Goal: Navigation & Orientation: Find specific page/section

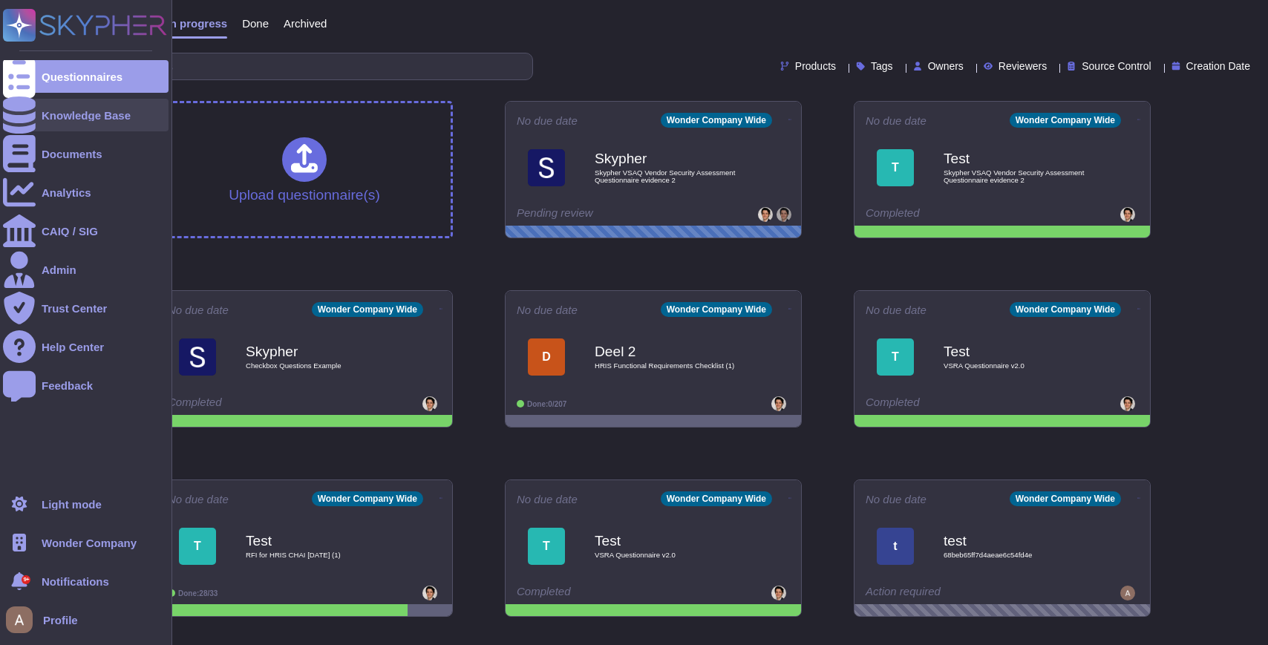
click at [16, 120] on icon at bounding box center [19, 114] width 33 height 37
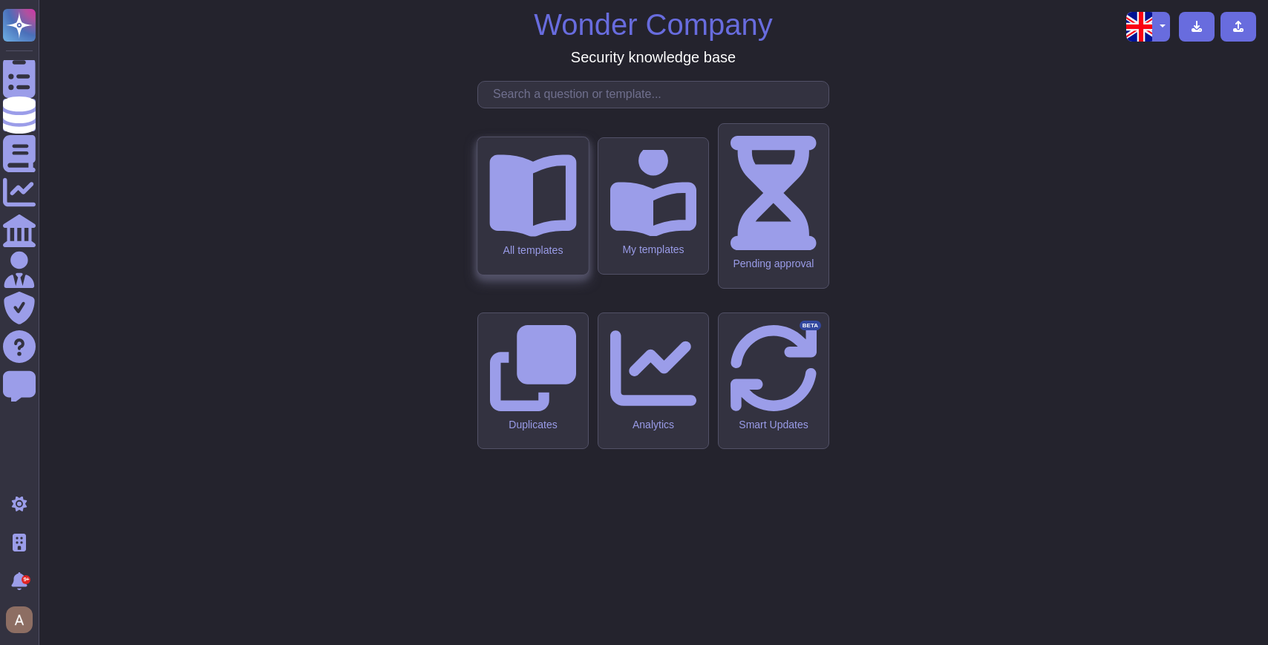
click at [520, 238] on icon at bounding box center [532, 196] width 87 height 82
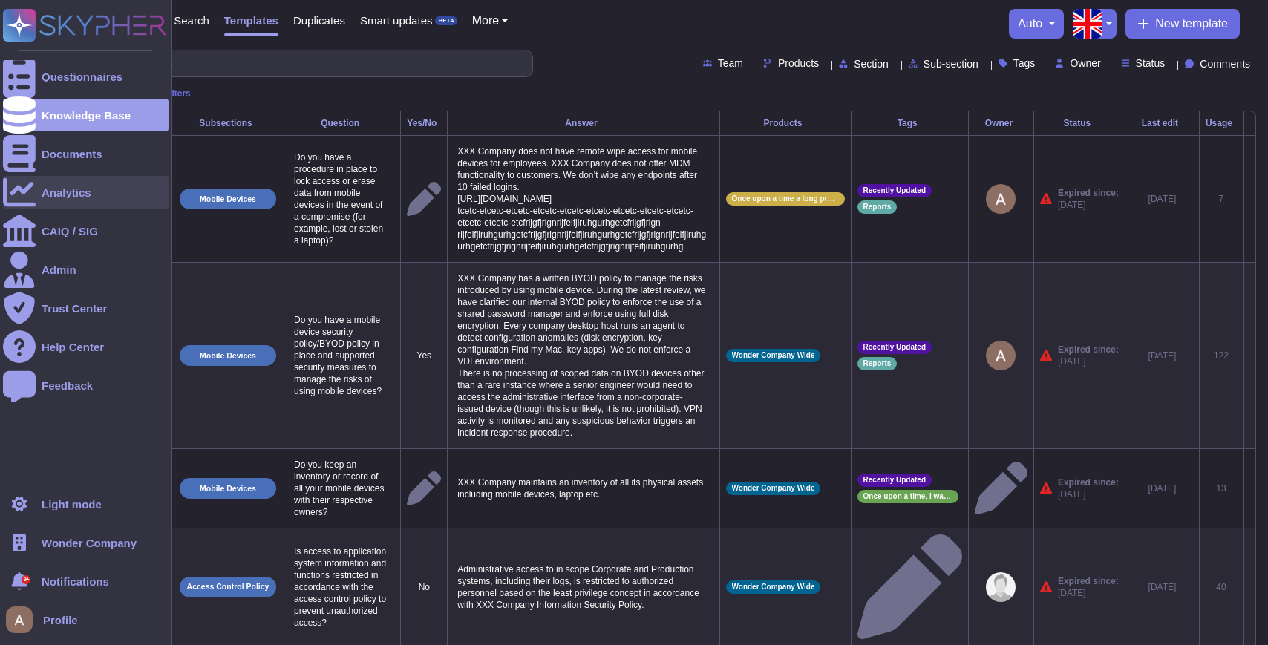
click at [41, 186] on div "Analytics" at bounding box center [86, 192] width 166 height 33
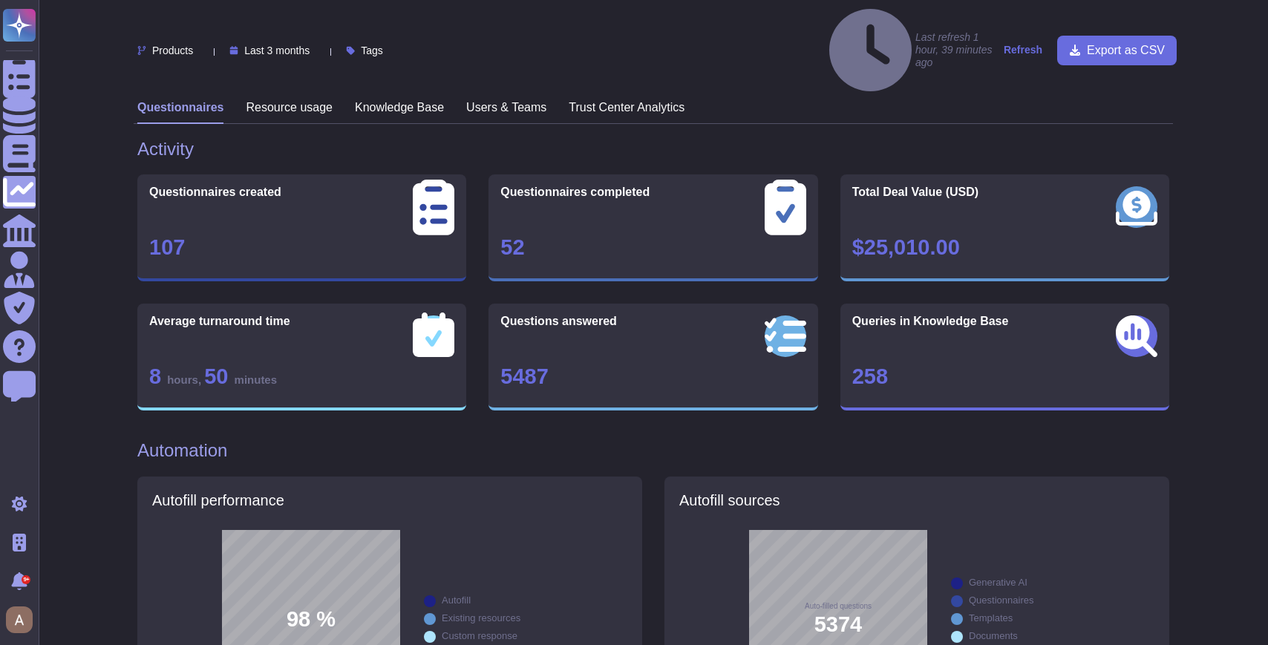
click at [269, 100] on h3 "Resource usage" at bounding box center [289, 107] width 87 height 14
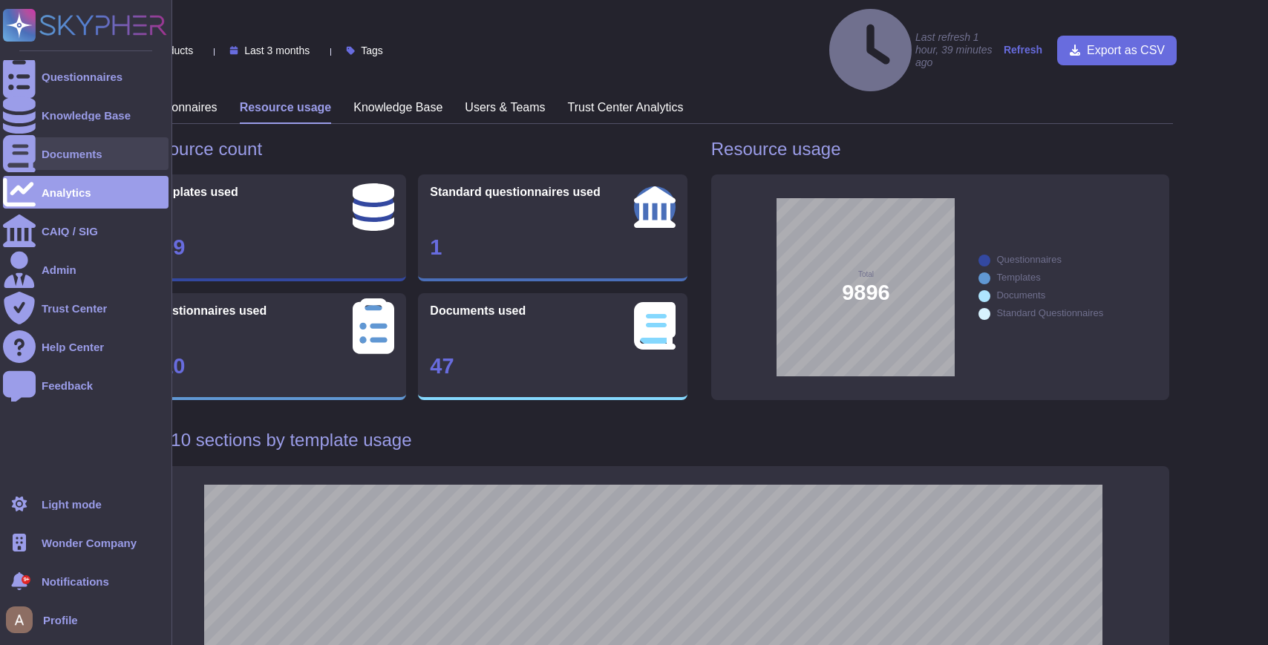
click at [12, 154] on icon at bounding box center [19, 153] width 33 height 37
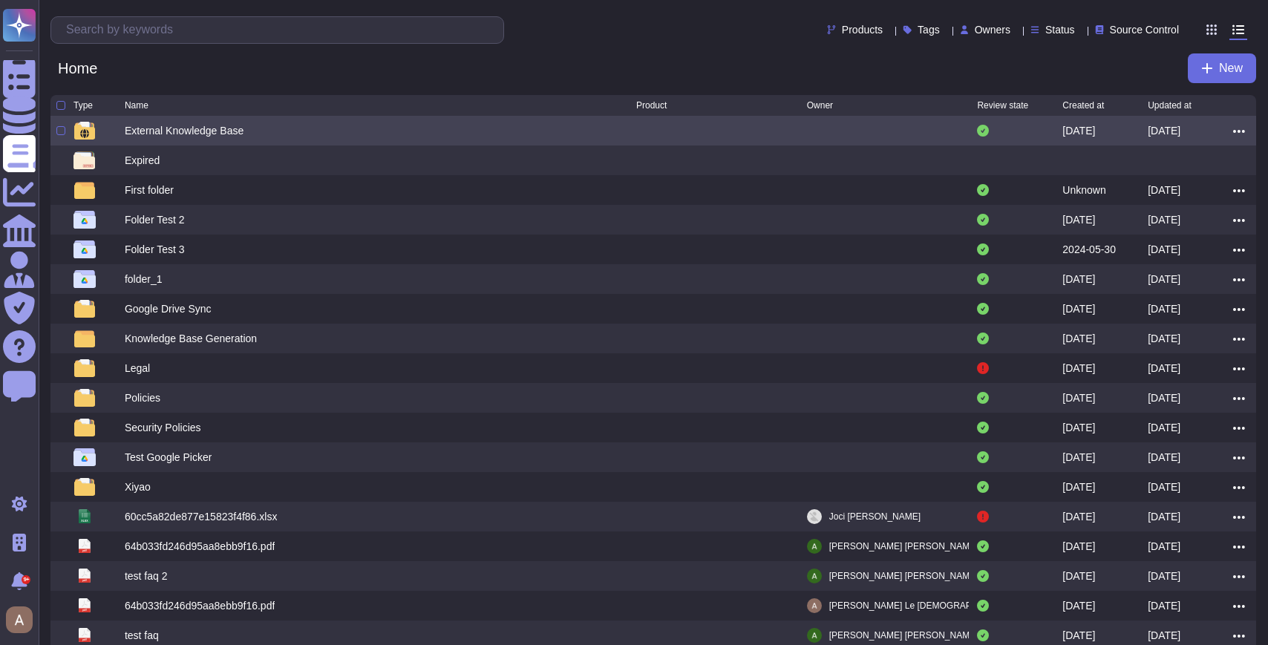
scroll to position [111, 0]
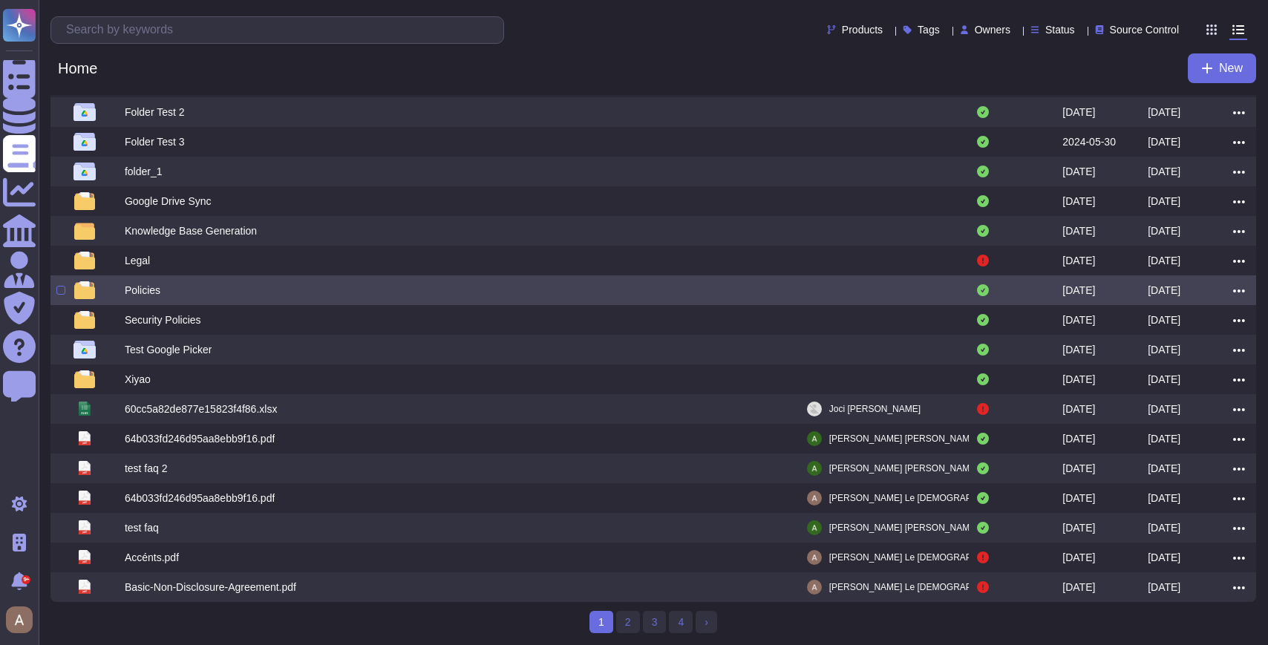
click at [150, 283] on div "Policies" at bounding box center [143, 290] width 36 height 15
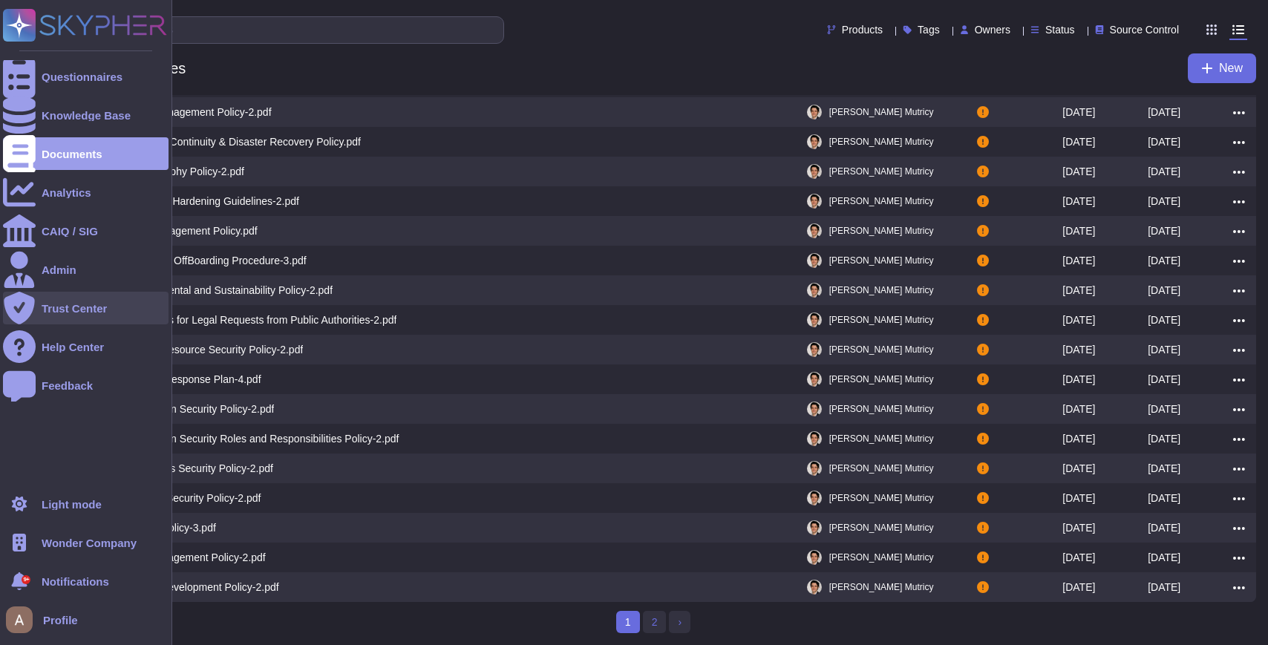
click at [27, 303] on icon at bounding box center [19, 308] width 33 height 33
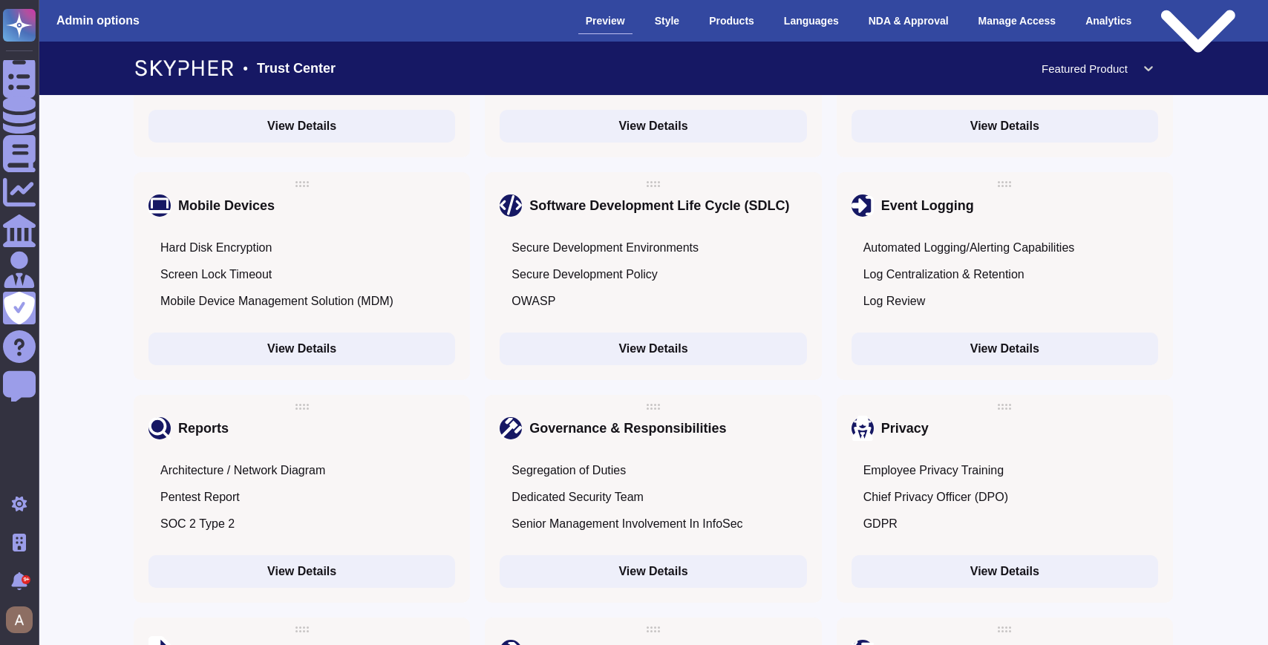
scroll to position [1891, 0]
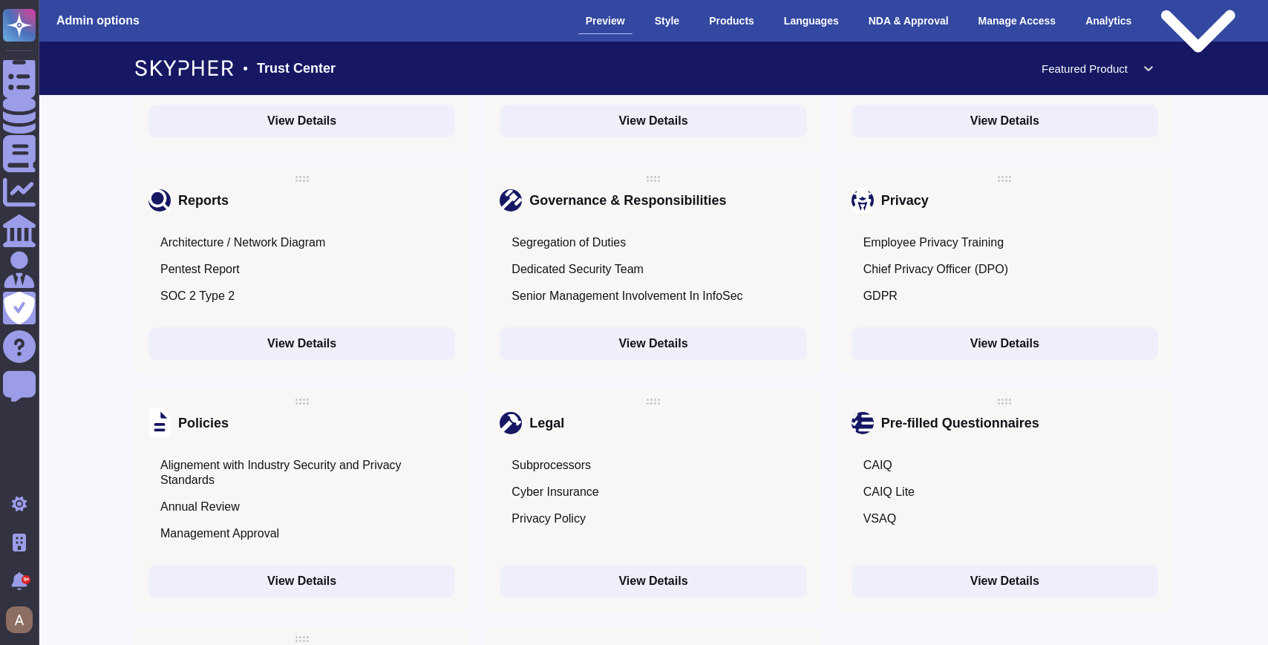
click at [212, 327] on button "View Details" at bounding box center [301, 343] width 307 height 33
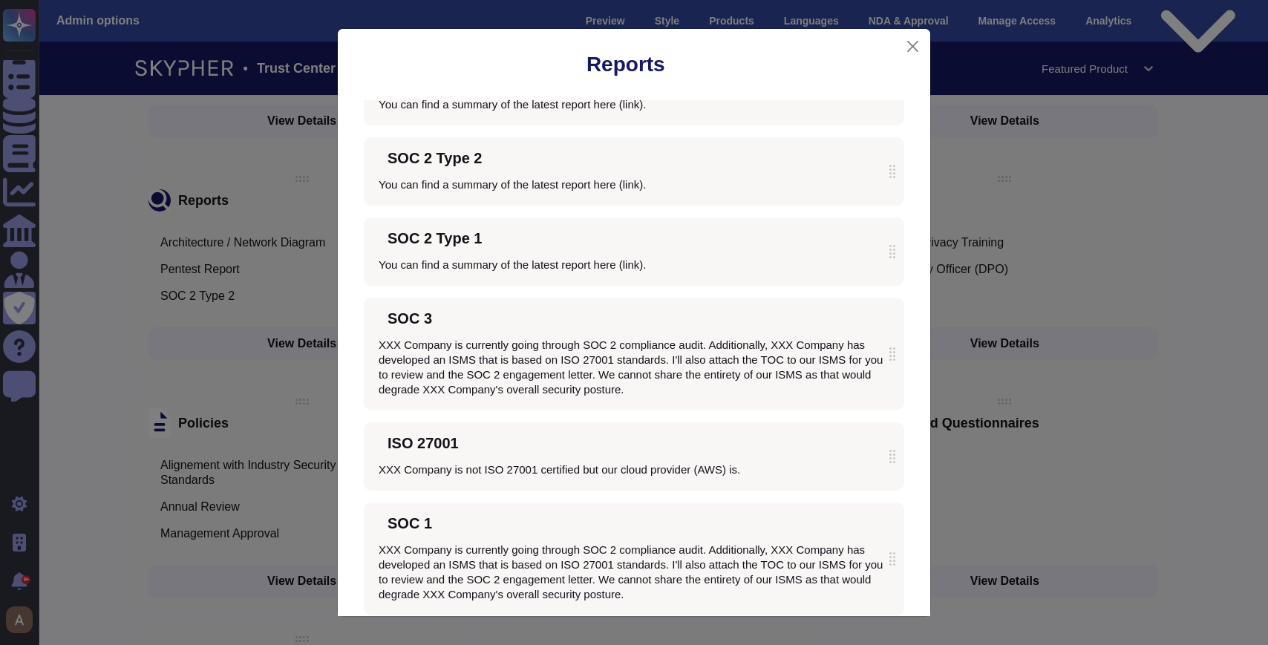
scroll to position [274, 0]
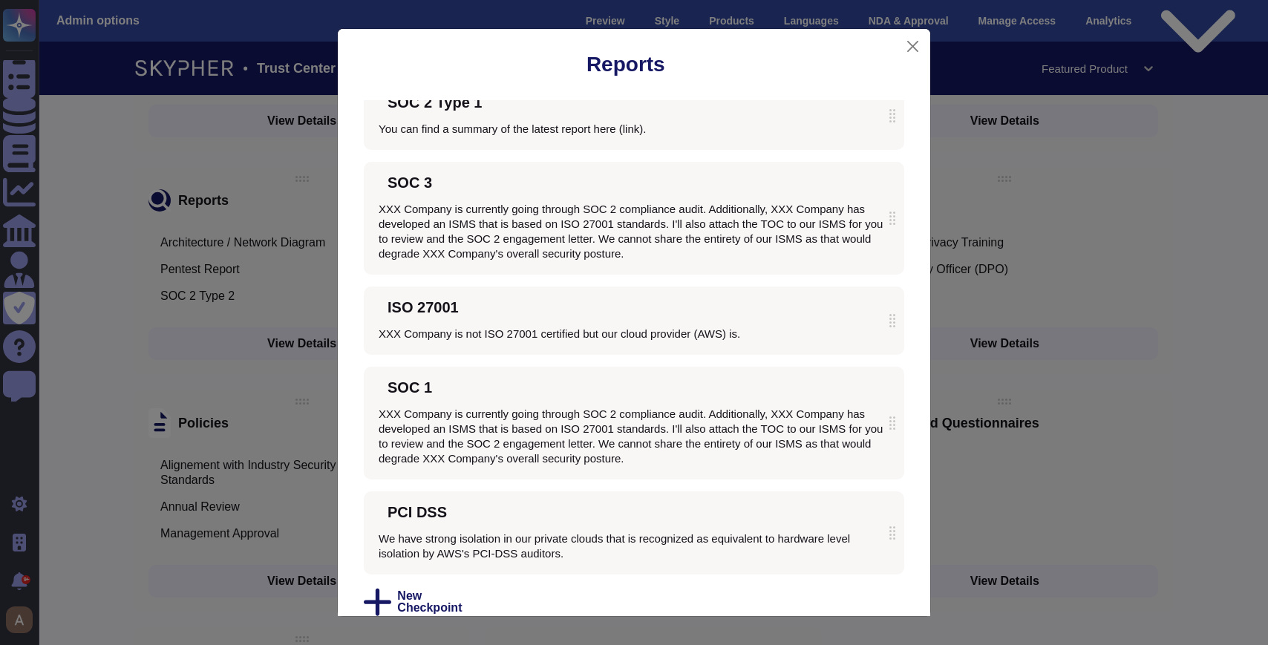
click at [1026, 330] on div "Reports Architecture / Network Diagram A description of our network flows is av…" at bounding box center [634, 322] width 1268 height 645
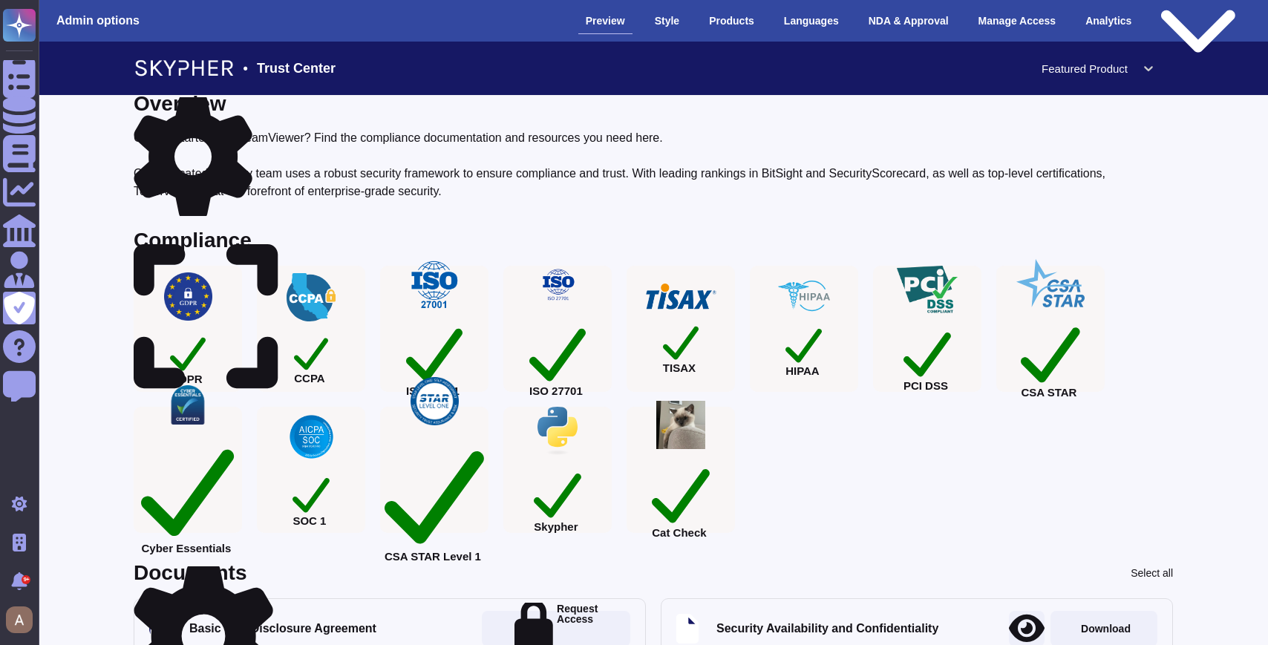
scroll to position [0, 0]
